Goal: Subscribe to service/newsletter

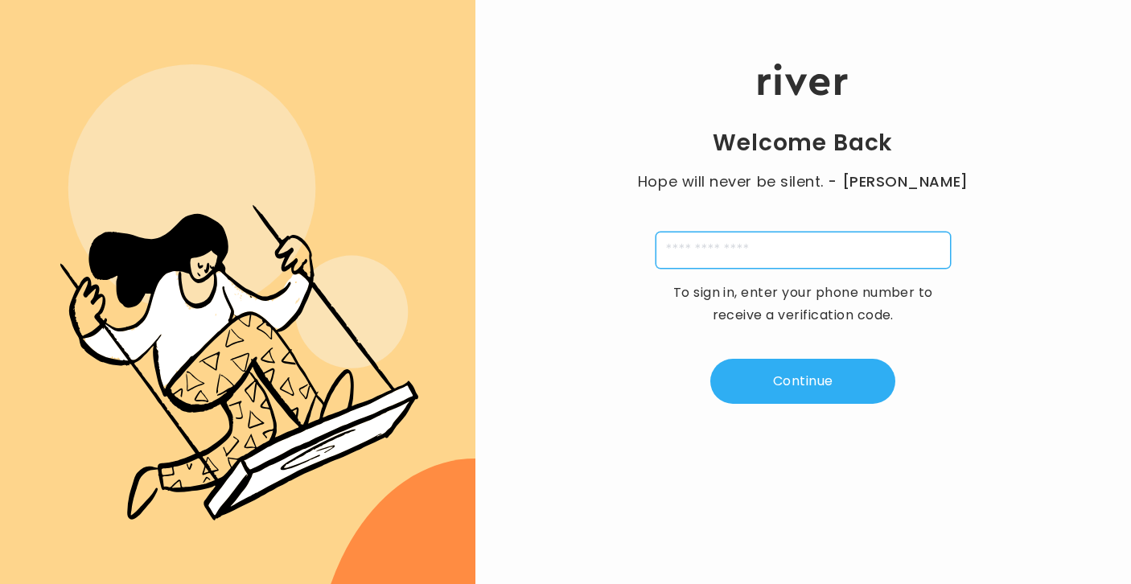
click at [748, 238] on input "tel" at bounding box center [803, 250] width 295 height 37
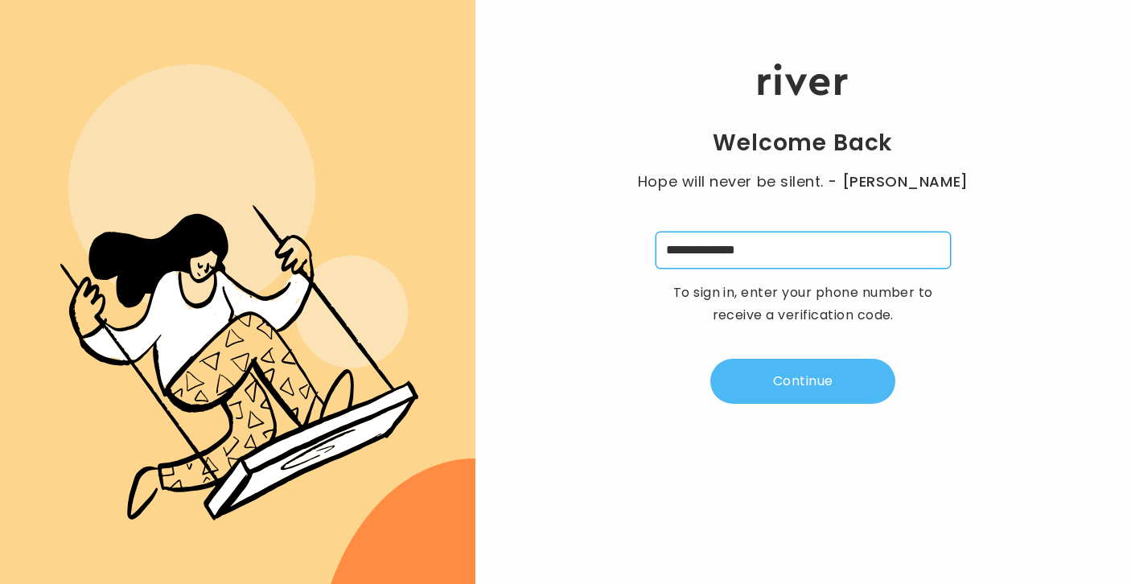
type input "**********"
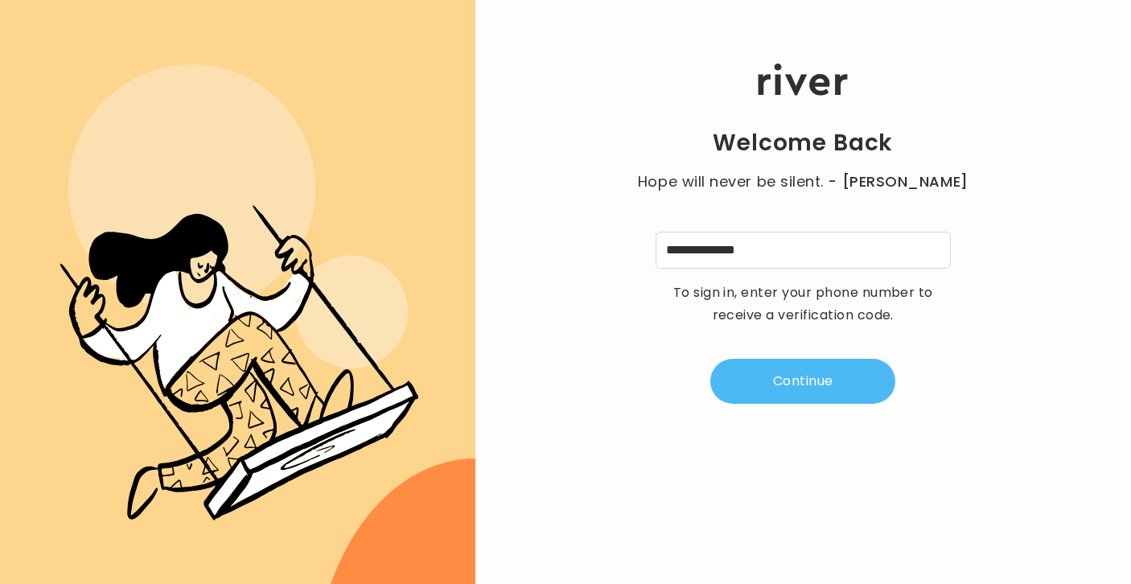
click at [793, 385] on button "Continue" at bounding box center [803, 381] width 185 height 45
type input "*"
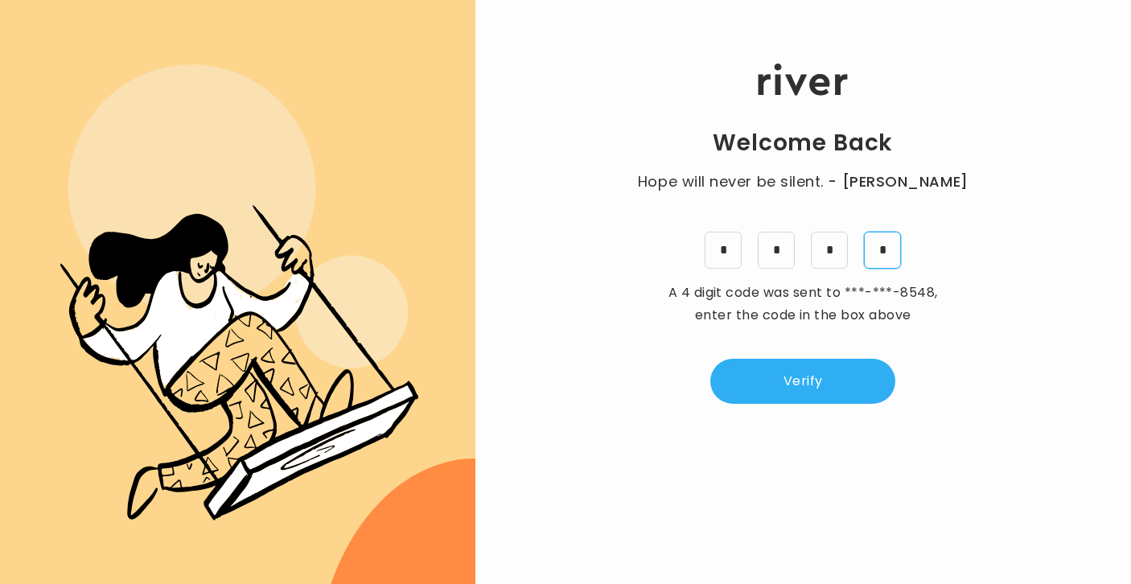
type input "*"
click at [845, 409] on div "Welcome Back Hope will never be silent. - [PERSON_NAME] * * * * A 4 digit code …" at bounding box center [804, 292] width 656 height 584
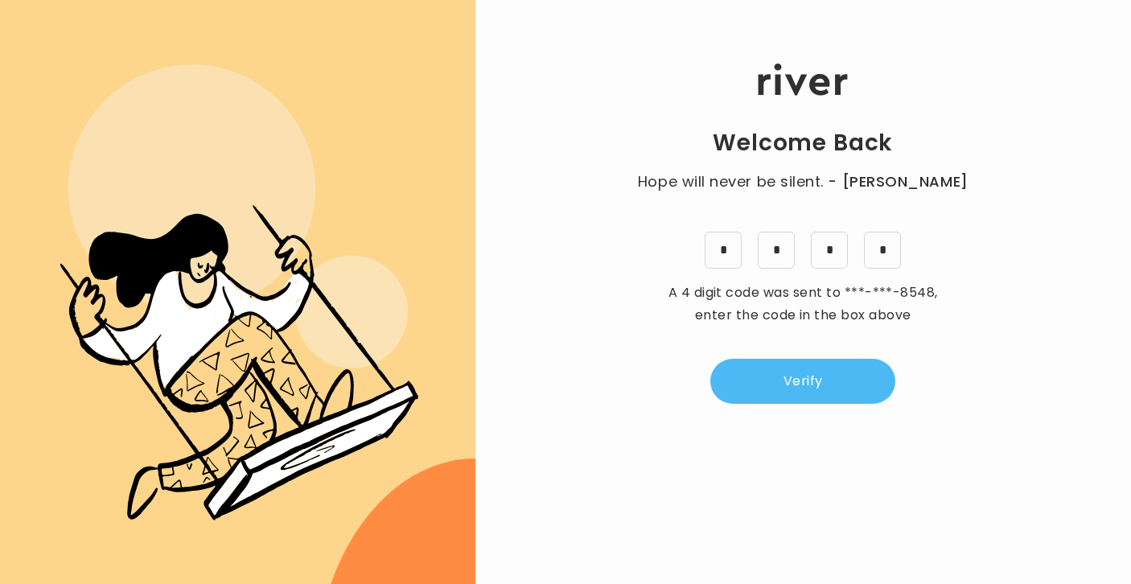
click at [844, 390] on button "Verify" at bounding box center [803, 381] width 185 height 45
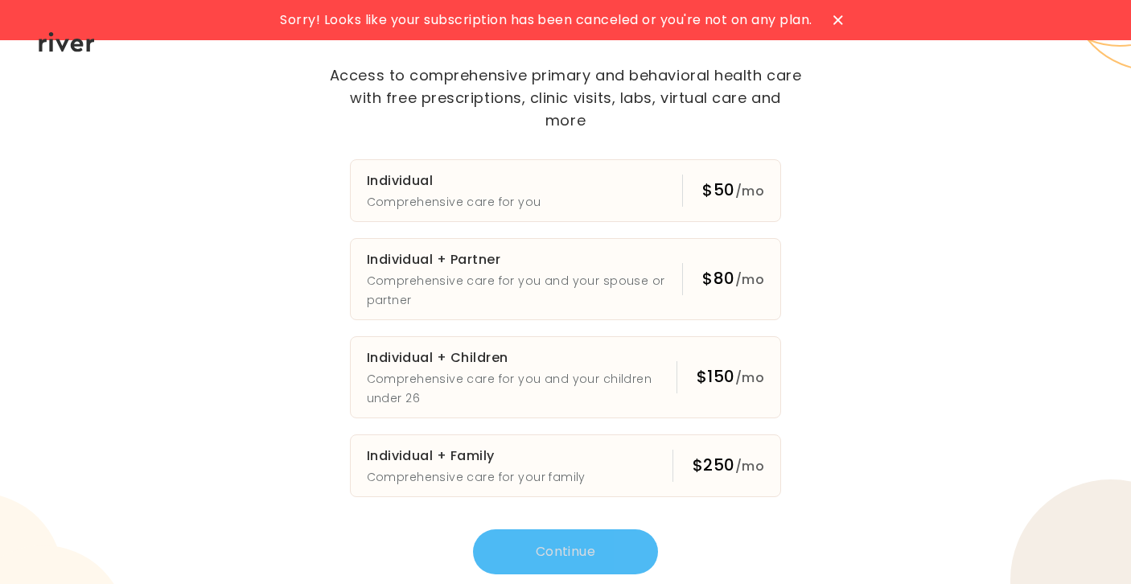
click at [837, 19] on icon at bounding box center [839, 20] width 10 height 10
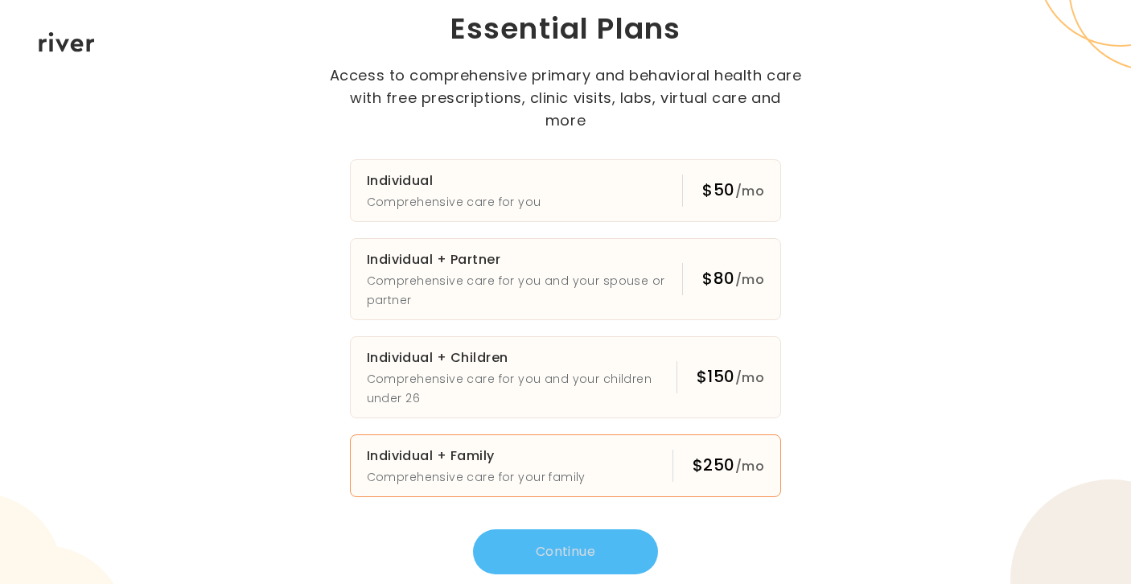
click at [398, 445] on h3 "Individual + Family" at bounding box center [476, 456] width 219 height 23
click at [380, 445] on h3 "Individual + Family" at bounding box center [476, 456] width 219 height 23
click at [527, 538] on button "Continue" at bounding box center [565, 552] width 185 height 45
click at [421, 448] on h3 "Individual + Family" at bounding box center [476, 456] width 219 height 23
click at [545, 539] on button "Continue" at bounding box center [565, 552] width 185 height 45
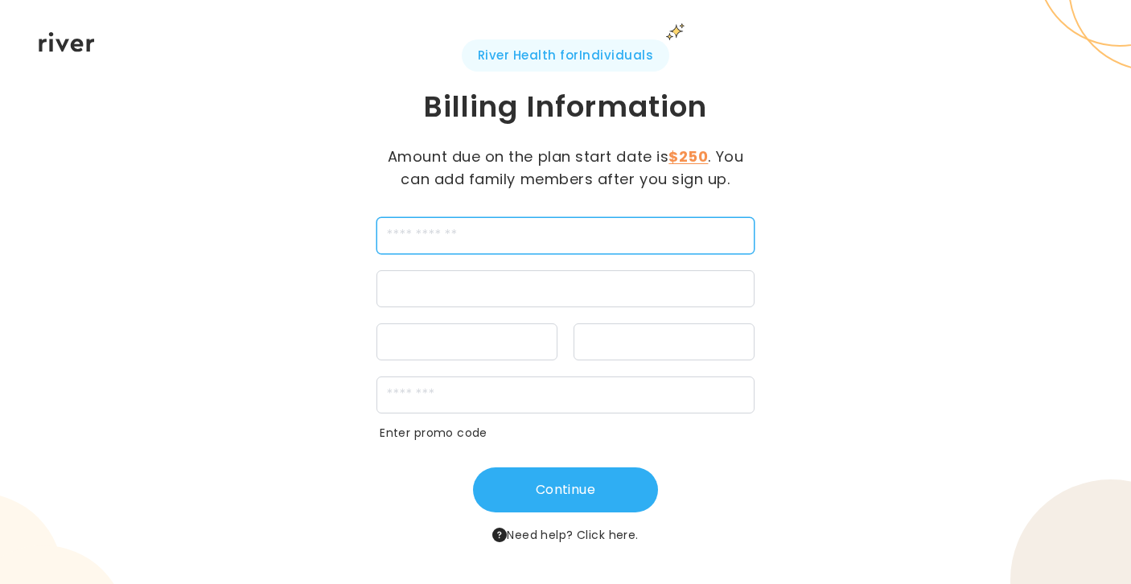
click at [550, 237] on input "cardName" at bounding box center [566, 235] width 378 height 37
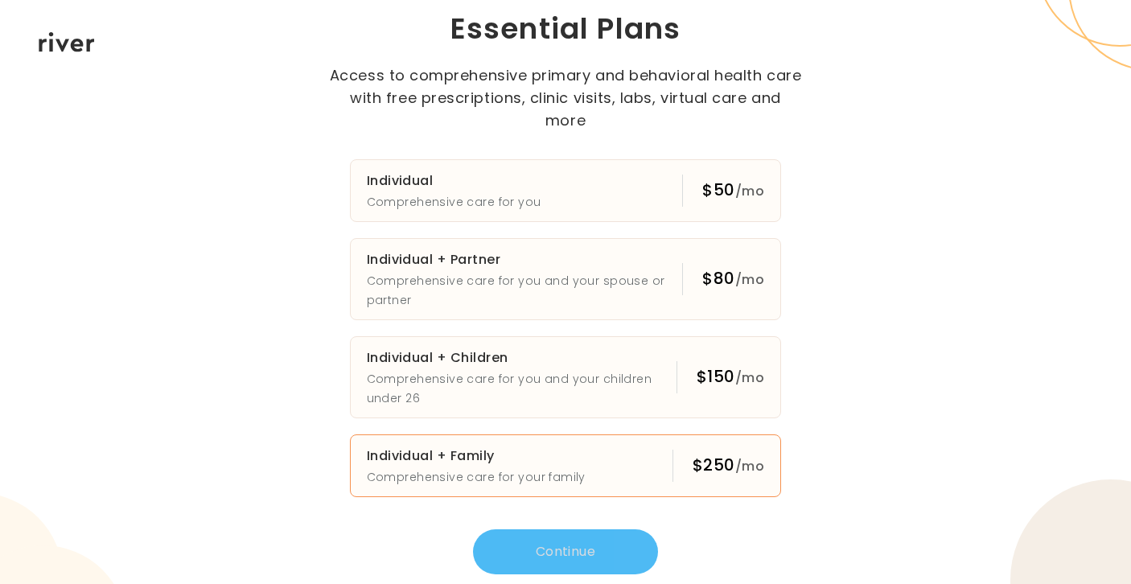
click at [649, 444] on button "Individual + Family Comprehensive care for your family $250 /mo" at bounding box center [566, 466] width 432 height 63
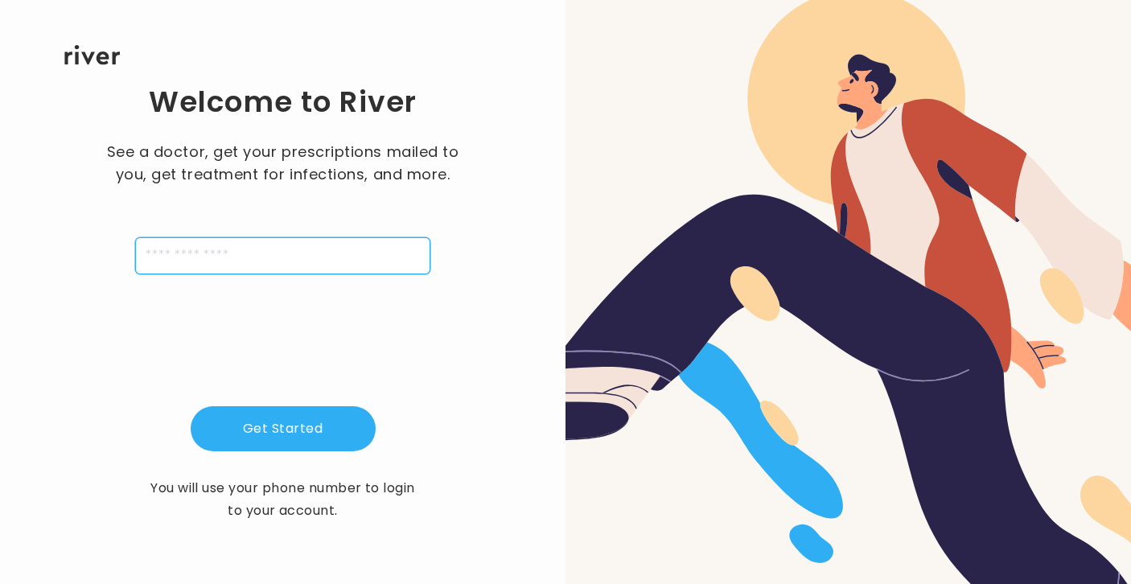
click at [286, 248] on input "tel" at bounding box center [282, 255] width 295 height 37
type input "**********"
click at [662, 87] on div at bounding box center [849, 292] width 566 height 584
